Goal: Task Accomplishment & Management: Complete application form

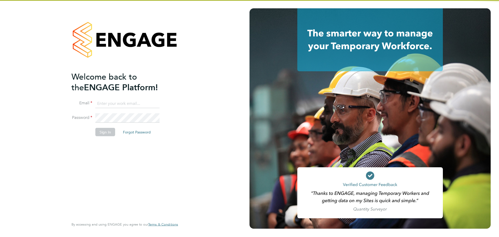
type input "louis@xede.co.uk"
click at [100, 128] on button "Sign In" at bounding box center [105, 132] width 20 height 8
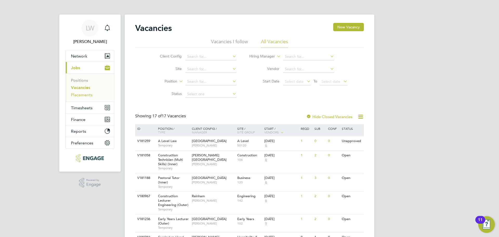
click at [82, 94] on link "Placements" at bounding box center [82, 94] width 22 height 5
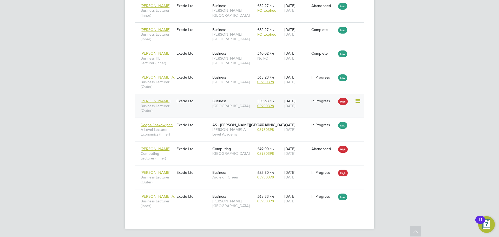
click at [195, 107] on div "Shaeba Freckleton Business Lecturer (Outer) Exede Ltd Business Epping Forest Ca…" at bounding box center [249, 106] width 229 height 24
click at [266, 105] on span "05950398" at bounding box center [265, 105] width 17 height 5
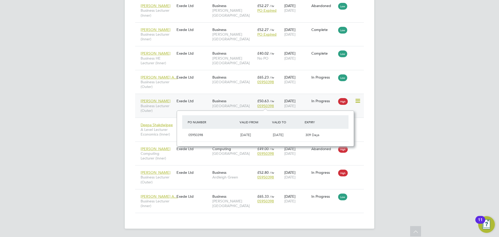
click at [231, 99] on div "Business Epping Forest Campus" at bounding box center [233, 103] width 45 height 15
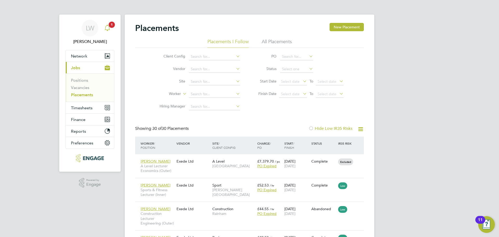
click at [111, 27] on span "1" at bounding box center [112, 25] width 6 height 6
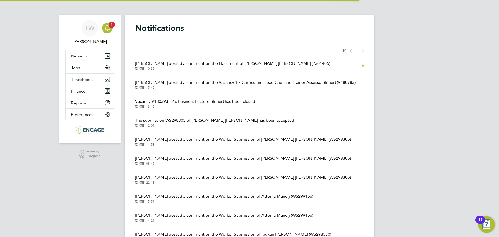
click at [197, 65] on span "Kerry Cattle posted a comment on the Placement of Clare Aderonke Adewusi (P3044…" at bounding box center [232, 63] width 195 height 6
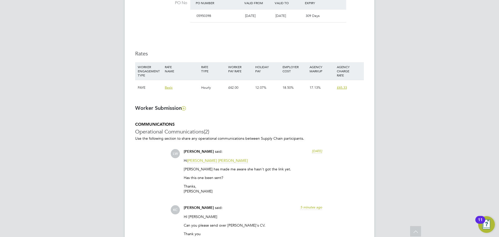
scroll to position [417, 0]
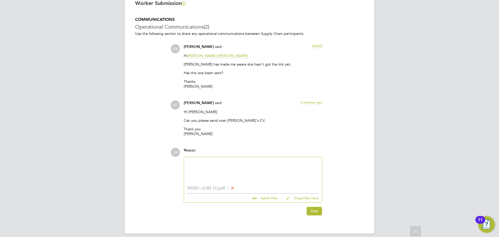
click at [224, 168] on div at bounding box center [253, 171] width 132 height 22
click at [233, 170] on div at bounding box center [253, 171] width 132 height 22
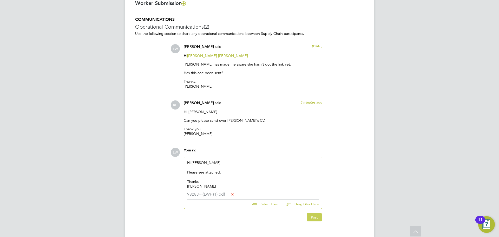
click at [315, 216] on button "Post" at bounding box center [314, 217] width 15 height 8
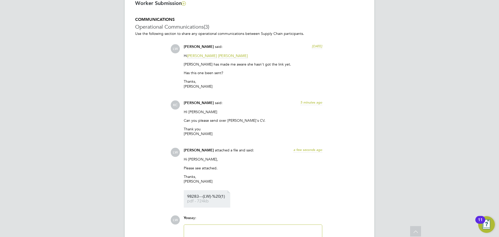
click at [200, 195] on span "98283---(LW)-%20(1)" at bounding box center [208, 196] width 42 height 4
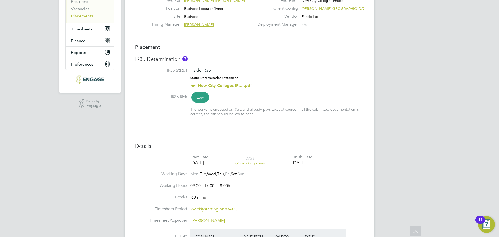
scroll to position [0, 0]
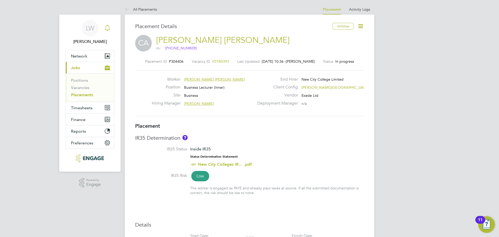
click at [106, 29] on icon "Main navigation" at bounding box center [107, 28] width 6 height 6
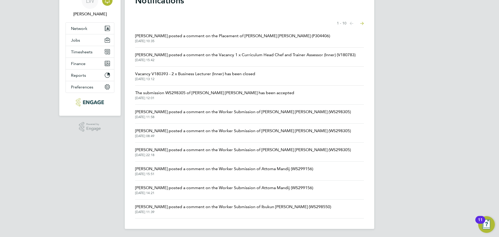
scroll to position [28, 0]
click at [194, 179] on li "Katie Stafford posted a comment on the Worker Submission of Attoma Mandij (WS29…" at bounding box center [249, 170] width 229 height 19
click at [218, 55] on span "Katie Stafford posted a comment on the Vacancy 1 x Curriculum Head Chef and Tra…" at bounding box center [245, 54] width 220 height 6
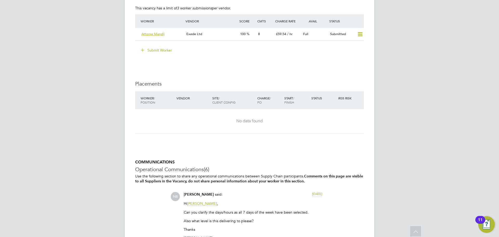
scroll to position [910, 0]
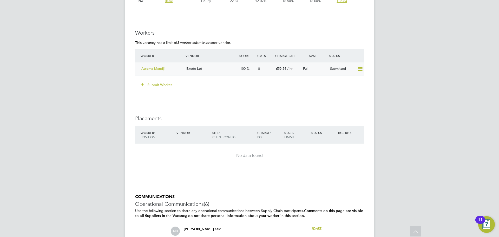
click at [229, 67] on div "Exede Ltd" at bounding box center [211, 68] width 54 height 9
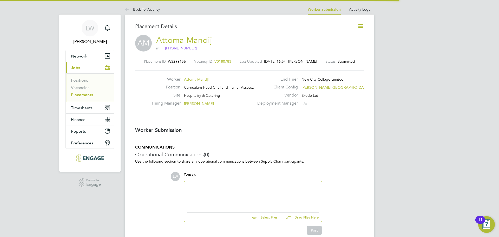
scroll to position [3, 3]
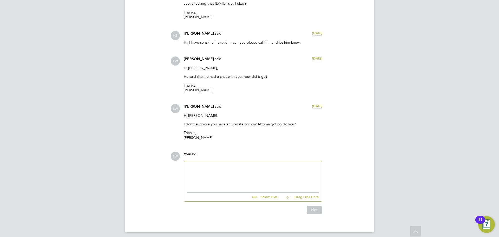
click at [216, 170] on div at bounding box center [253, 175] width 132 height 22
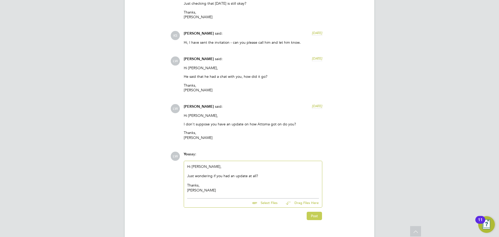
click at [314, 212] on button "Post" at bounding box center [314, 216] width 15 height 8
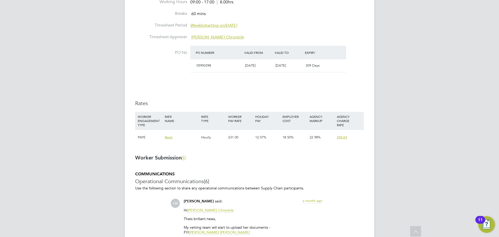
scroll to position [260, 0]
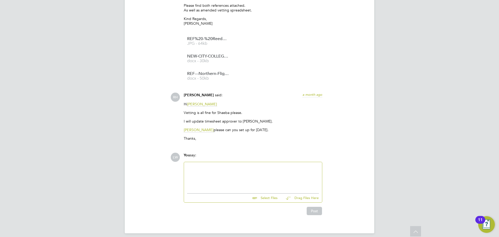
click at [235, 177] on div at bounding box center [253, 176] width 132 height 22
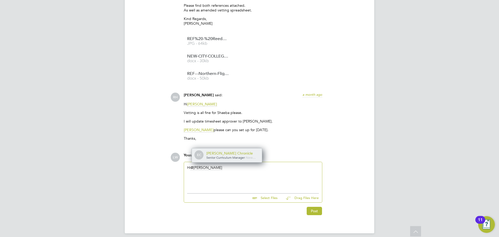
click at [226, 151] on div "Evelyn Chronicle" at bounding box center [232, 153] width 52 height 5
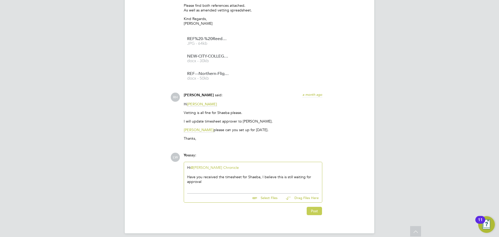
click at [317, 208] on button "Post" at bounding box center [314, 211] width 15 height 8
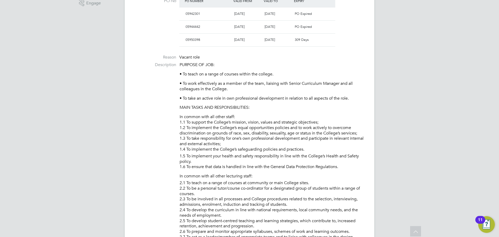
scroll to position [182, 0]
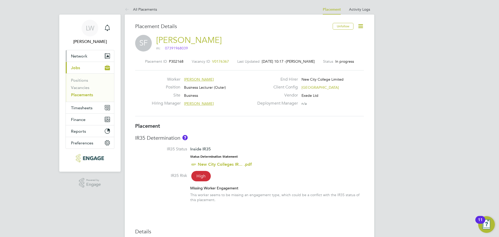
click at [82, 58] on span "Network" at bounding box center [79, 56] width 16 height 5
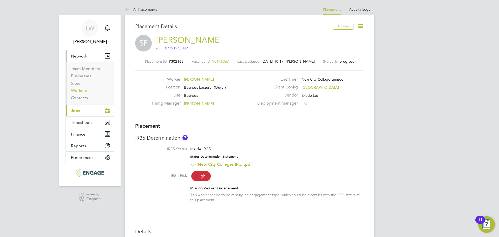
click at [77, 91] on link "Workers" at bounding box center [79, 90] width 16 height 5
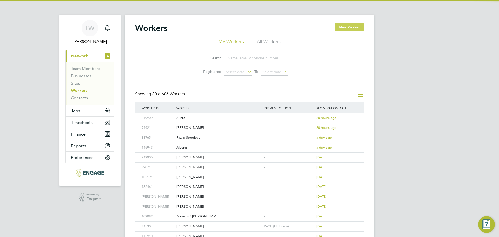
click at [347, 28] on button "New Worker" at bounding box center [349, 27] width 29 height 8
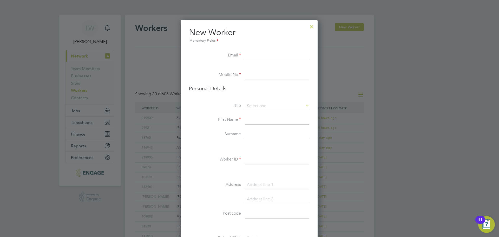
paste input "[PERSON_NAME][EMAIL_ADDRESS][DOMAIN_NAME]"
type input "[PERSON_NAME][EMAIL_ADDRESS][DOMAIN_NAME]"
click at [258, 73] on input at bounding box center [277, 74] width 64 height 9
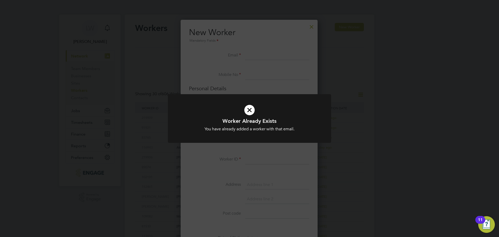
click at [317, 33] on div "Worker Already Exists You have already added a worker with that email. Cancel O…" at bounding box center [249, 118] width 499 height 237
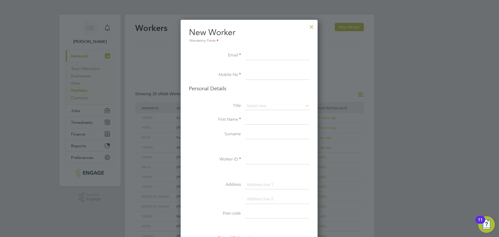
click at [313, 26] on div at bounding box center [311, 25] width 9 height 9
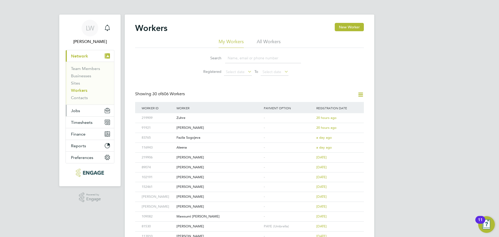
click at [84, 110] on button "Jobs" at bounding box center [90, 110] width 48 height 11
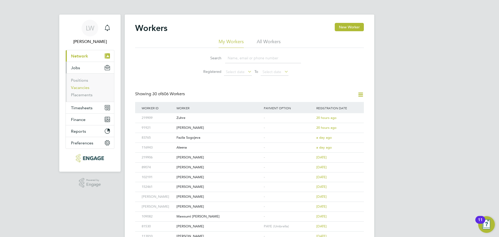
click at [84, 88] on link "Vacancies" at bounding box center [80, 87] width 18 height 5
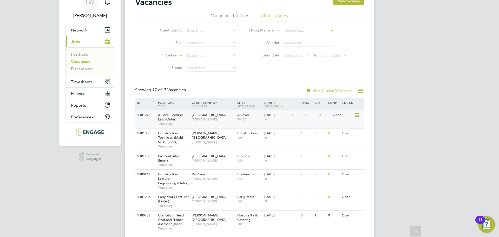
click at [228, 119] on div "Havering Sixth Form Campus Kerry Baker" at bounding box center [214, 117] width 46 height 14
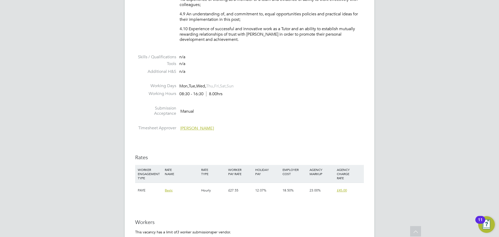
scroll to position [728, 0]
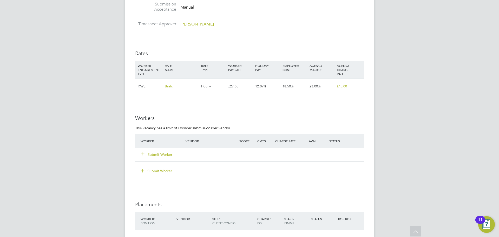
click at [166, 156] on button "Submit Worker" at bounding box center [156, 154] width 31 height 5
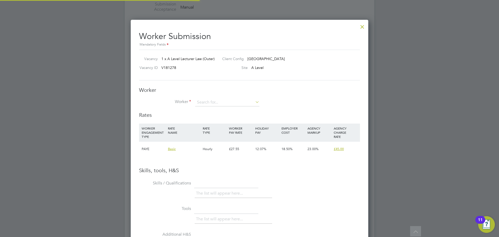
scroll to position [329, 238]
click at [216, 100] on input at bounding box center [227, 103] width 64 height 8
click at [220, 108] on li "[DEMOGRAPHIC_DATA][PERSON_NAME] (86742)" at bounding box center [231, 109] width 73 height 7
type input "[DEMOGRAPHIC_DATA][PERSON_NAME] (86742)"
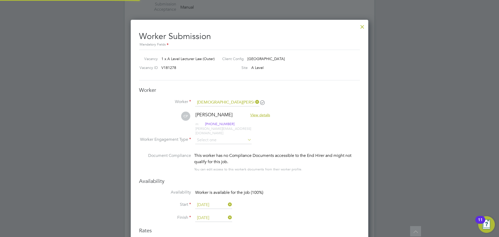
scroll to position [444, 238]
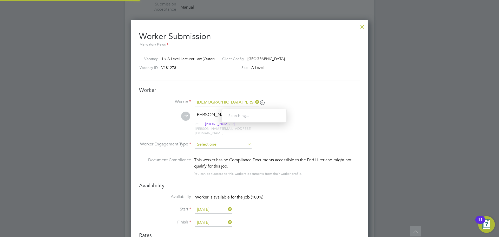
click at [213, 141] on input at bounding box center [223, 145] width 56 height 8
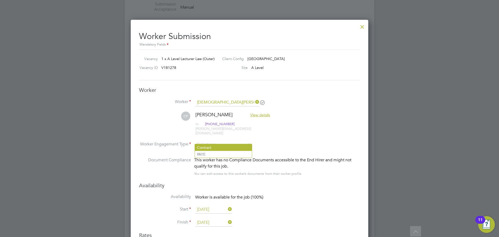
click at [207, 152] on li "PAYE" at bounding box center [223, 154] width 57 height 7
type input "PAYE"
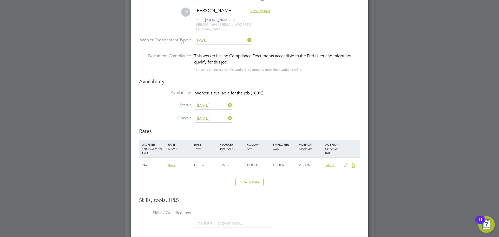
click at [347, 163] on icon at bounding box center [346, 165] width 7 height 4
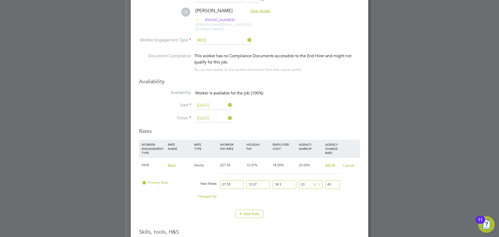
drag, startPoint x: 234, startPoint y: 181, endPoint x: 212, endPoint y: 180, distance: 22.4
click at [212, 180] on div "Primary Rate New Rates: 27.55 12.07 n/a 18.5 n/a 23 0 % 45" at bounding box center [249, 185] width 221 height 14
type input "3"
type input "4.900428855"
type input "35"
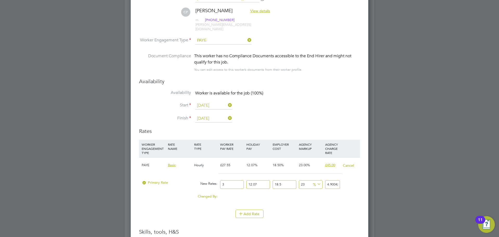
type input "57.171669975"
type input "35"
drag, startPoint x: 336, startPoint y: 181, endPoint x: 354, endPoint y: 181, distance: 18.2
click at [354, 181] on div "Primary Rate New Rates: 35 12.07 n/a 18.5 n/a 23 10.690637475 % 57.171669975" at bounding box center [249, 185] width 221 height 14
type input "22.996407190395352"
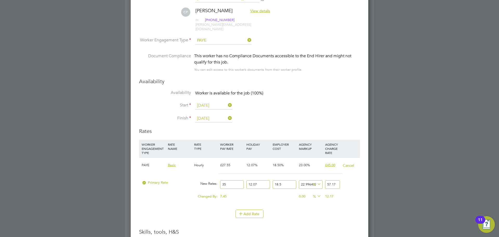
type input "57.17"
click at [344, 104] on li "Start 13 Oct 2025" at bounding box center [249, 108] width 221 height 13
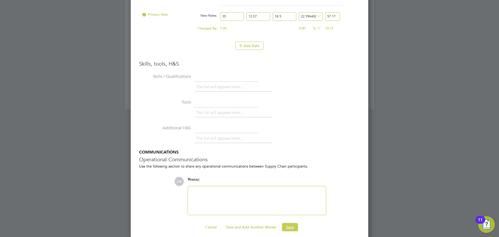
click at [290, 223] on button "Save" at bounding box center [290, 227] width 16 height 8
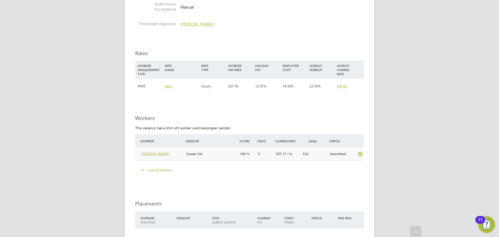
click at [225, 158] on div "Exede Ltd" at bounding box center [211, 154] width 54 height 9
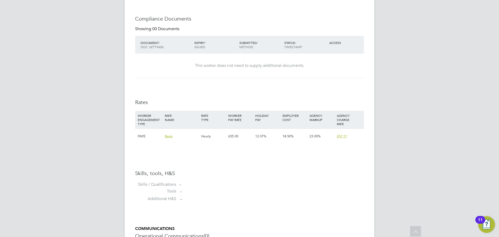
scroll to position [366, 0]
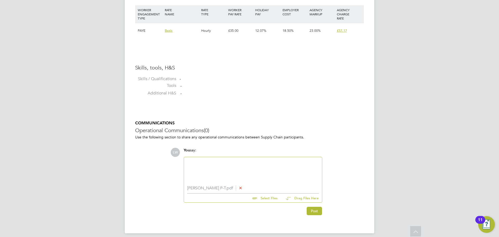
click at [233, 164] on div at bounding box center [253, 171] width 132 height 22
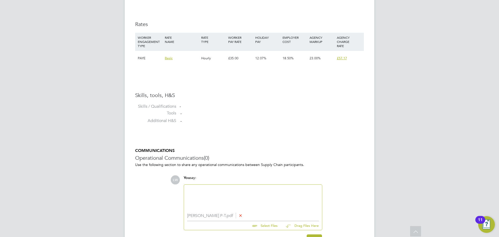
scroll to position [371, 0]
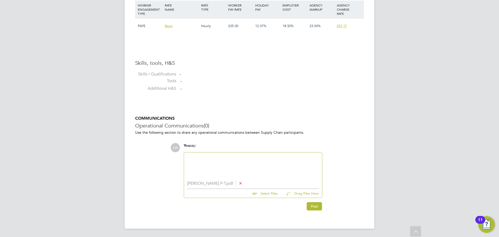
click at [201, 162] on div at bounding box center [253, 166] width 132 height 22
paste div
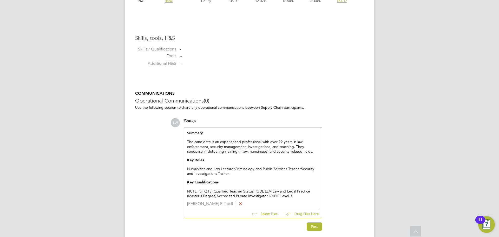
scroll to position [415, 0]
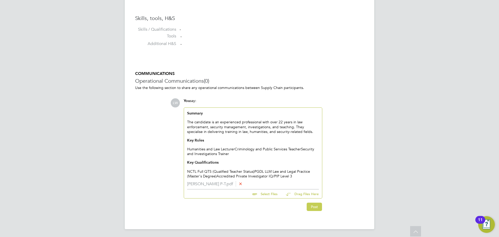
click at [318, 205] on button "Post" at bounding box center [314, 207] width 15 height 8
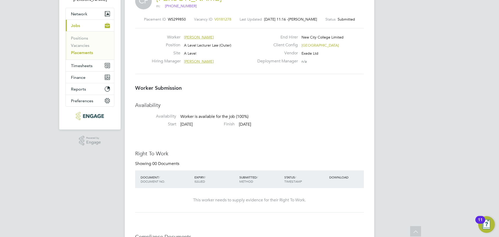
scroll to position [0, 0]
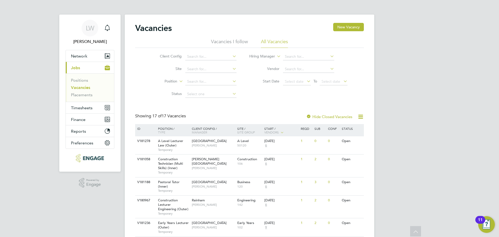
scroll to position [26, 0]
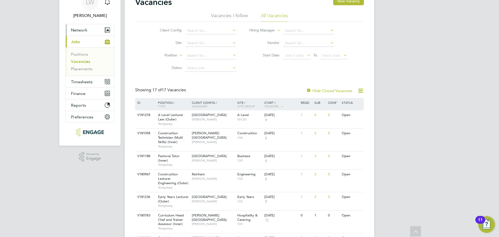
click at [90, 32] on button "Network" at bounding box center [90, 29] width 48 height 11
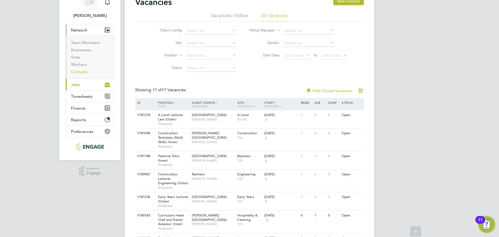
click at [79, 72] on link "Contacts" at bounding box center [79, 71] width 17 height 5
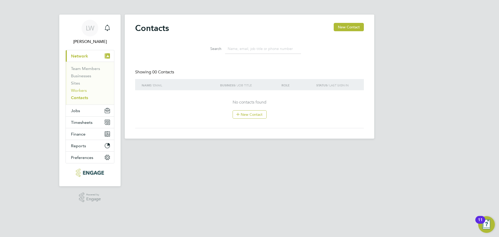
click at [77, 91] on link "Workers" at bounding box center [79, 90] width 16 height 5
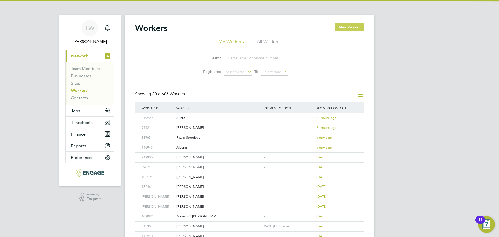
click at [348, 28] on button "New Worker" at bounding box center [349, 27] width 29 height 8
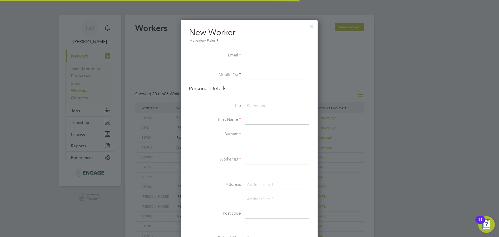
scroll to position [440, 138]
paste input "[EMAIL_ADDRESS][DOMAIN_NAME]"
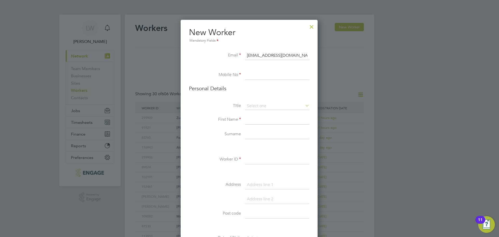
scroll to position [0, 1]
type input "[EMAIL_ADDRESS][DOMAIN_NAME]"
click at [267, 76] on input at bounding box center [277, 74] width 64 height 9
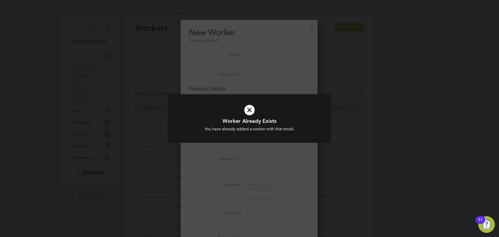
click at [160, 107] on div "Worker Already Exists You have already added a worker with that email. Cancel O…" at bounding box center [249, 118] width 499 height 237
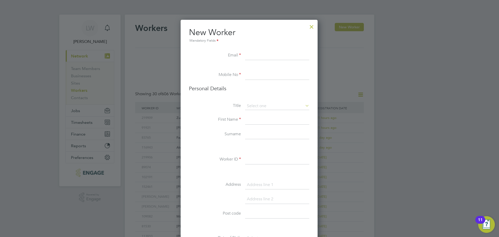
click at [78, 97] on div at bounding box center [249, 118] width 499 height 237
click at [309, 25] on div at bounding box center [311, 25] width 9 height 9
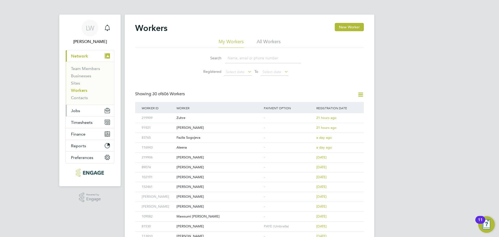
click at [77, 111] on span "Jobs" at bounding box center [75, 110] width 9 height 5
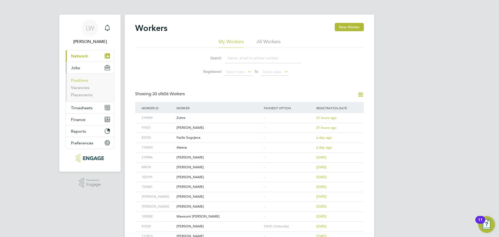
click at [82, 81] on link "Positions" at bounding box center [79, 80] width 17 height 5
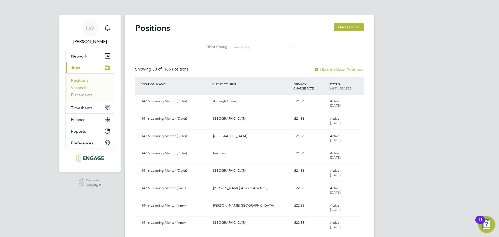
click at [80, 89] on link "Vacancies" at bounding box center [80, 87] width 18 height 5
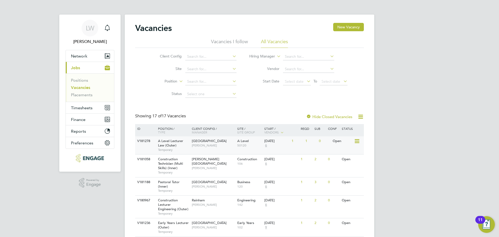
click at [210, 147] on span "[PERSON_NAME]" at bounding box center [213, 145] width 43 height 4
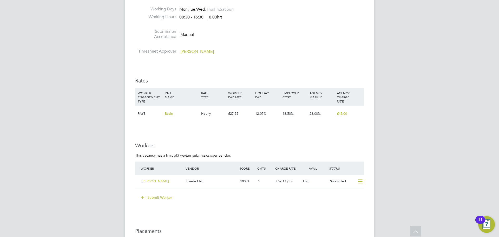
drag, startPoint x: 165, startPoint y: 197, endPoint x: 178, endPoint y: 192, distance: 13.7
click at [165, 197] on button "Submit Worker" at bounding box center [156, 197] width 39 height 8
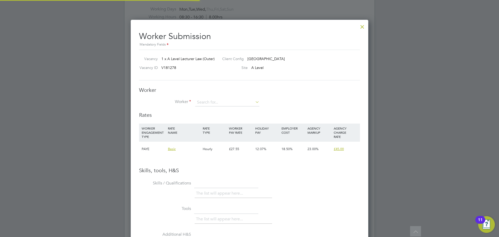
scroll to position [329, 238]
click at [228, 96] on div "Worker Worker Worker Engagement Type" at bounding box center [249, 99] width 221 height 25
click at [226, 101] on input at bounding box center [227, 103] width 64 height 8
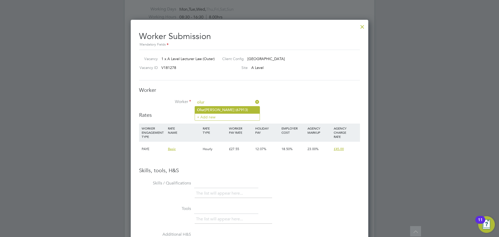
click at [228, 110] on li "Olur [PERSON_NAME] (67913)" at bounding box center [227, 109] width 65 height 7
type input "[PERSON_NAME] (67913)"
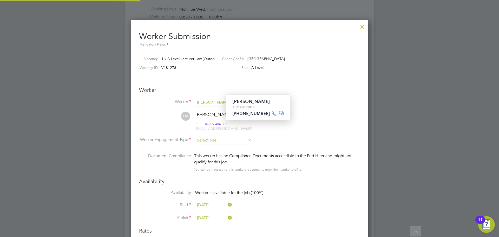
click at [214, 140] on input at bounding box center [223, 141] width 56 height 8
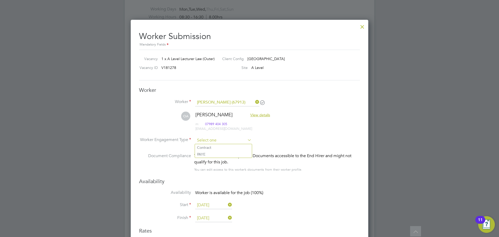
click at [205, 155] on li "PAYE" at bounding box center [223, 154] width 57 height 7
type input "PAYE"
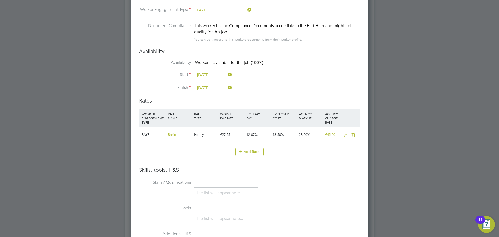
click at [344, 134] on icon at bounding box center [346, 135] width 7 height 4
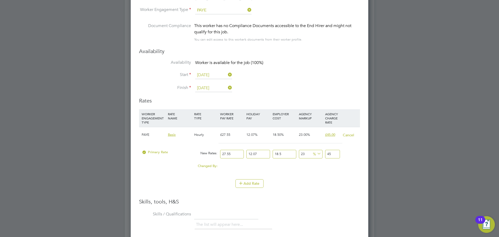
drag, startPoint x: 232, startPoint y: 154, endPoint x: 206, endPoint y: 154, distance: 26.3
click at [206, 154] on div "Primary Rate New Rates: 27.55 12.07 n/a 18.5 n/a 23 0 % 45" at bounding box center [249, 154] width 221 height 14
type input "3"
type input "4.900428855"
type input "38"
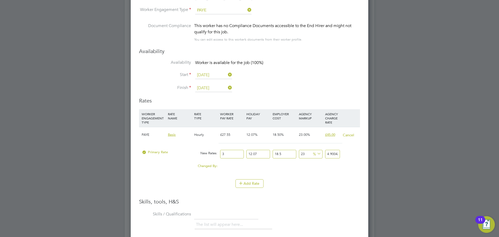
type input "62.07209883"
type input "38"
drag, startPoint x: 335, startPoint y: 154, endPoint x: 346, endPoint y: 154, distance: 10.2
click at [346, 154] on div "Primary Rate New Rates: 38 12.07 n/a 18.5 n/a 23 11.60697783 % 62.07209883" at bounding box center [249, 154] width 221 height 14
type input "22.995841028499665"
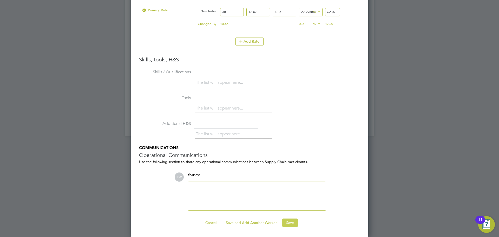
type input "62.07"
click at [293, 218] on button "Save" at bounding box center [290, 222] width 16 height 8
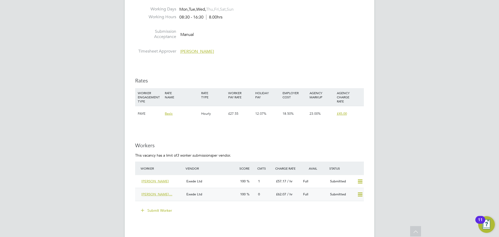
click at [219, 192] on div "Exede Ltd" at bounding box center [211, 194] width 54 height 9
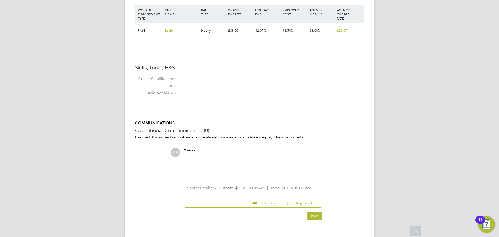
drag, startPoint x: 233, startPoint y: 171, endPoint x: 251, endPoint y: 145, distance: 31.4
click at [234, 170] on div at bounding box center [253, 171] width 132 height 22
click at [217, 168] on div at bounding box center [253, 171] width 132 height 22
paste div
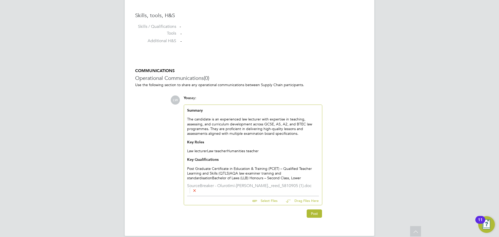
scroll to position [425, 0]
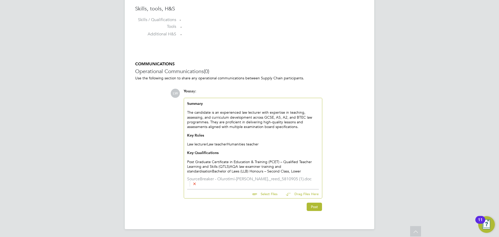
click at [208, 143] on div "Summary The candidate is an experienced law lecturer with expertise in teaching…" at bounding box center [253, 137] width 132 height 72
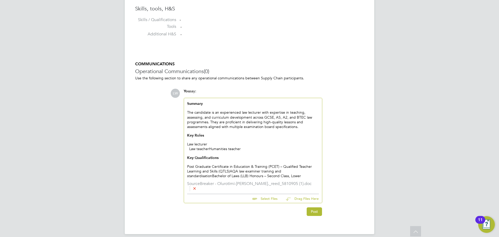
click at [210, 148] on div "Law teacher Humanities teacher Key Qualifications Post Graduate Certificate in …" at bounding box center [253, 162] width 132 height 32
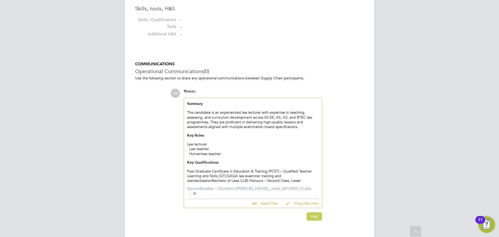
click at [317, 217] on button "Post" at bounding box center [314, 216] width 15 height 8
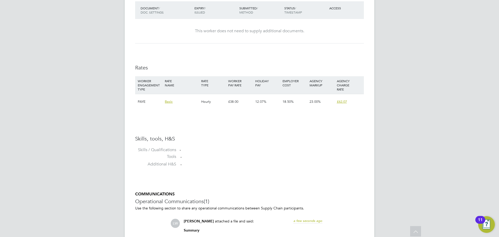
scroll to position [113, 0]
